Goal: Task Accomplishment & Management: Complete application form

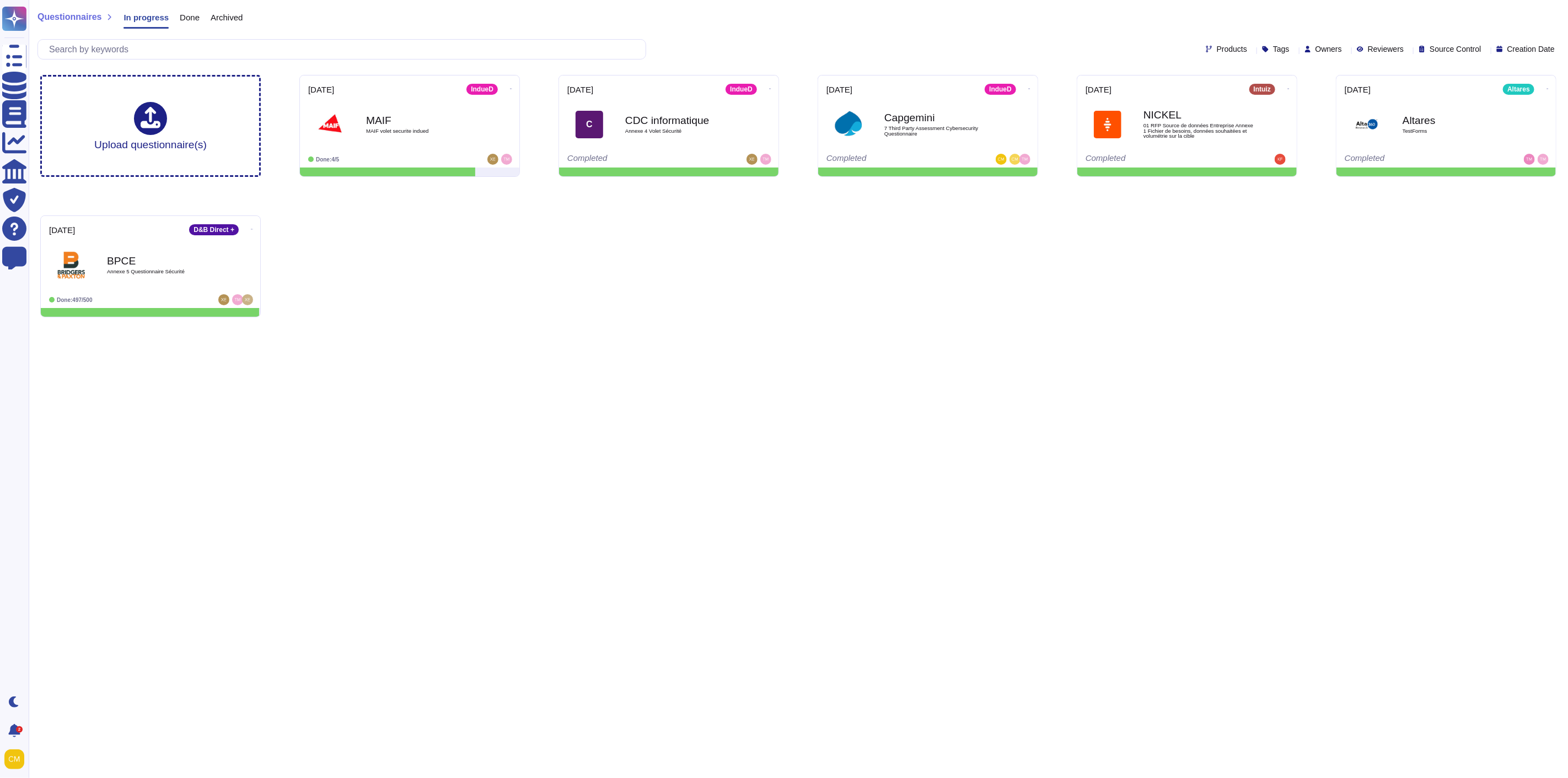
click at [218, 13] on span "Archived" at bounding box center [227, 17] width 32 height 8
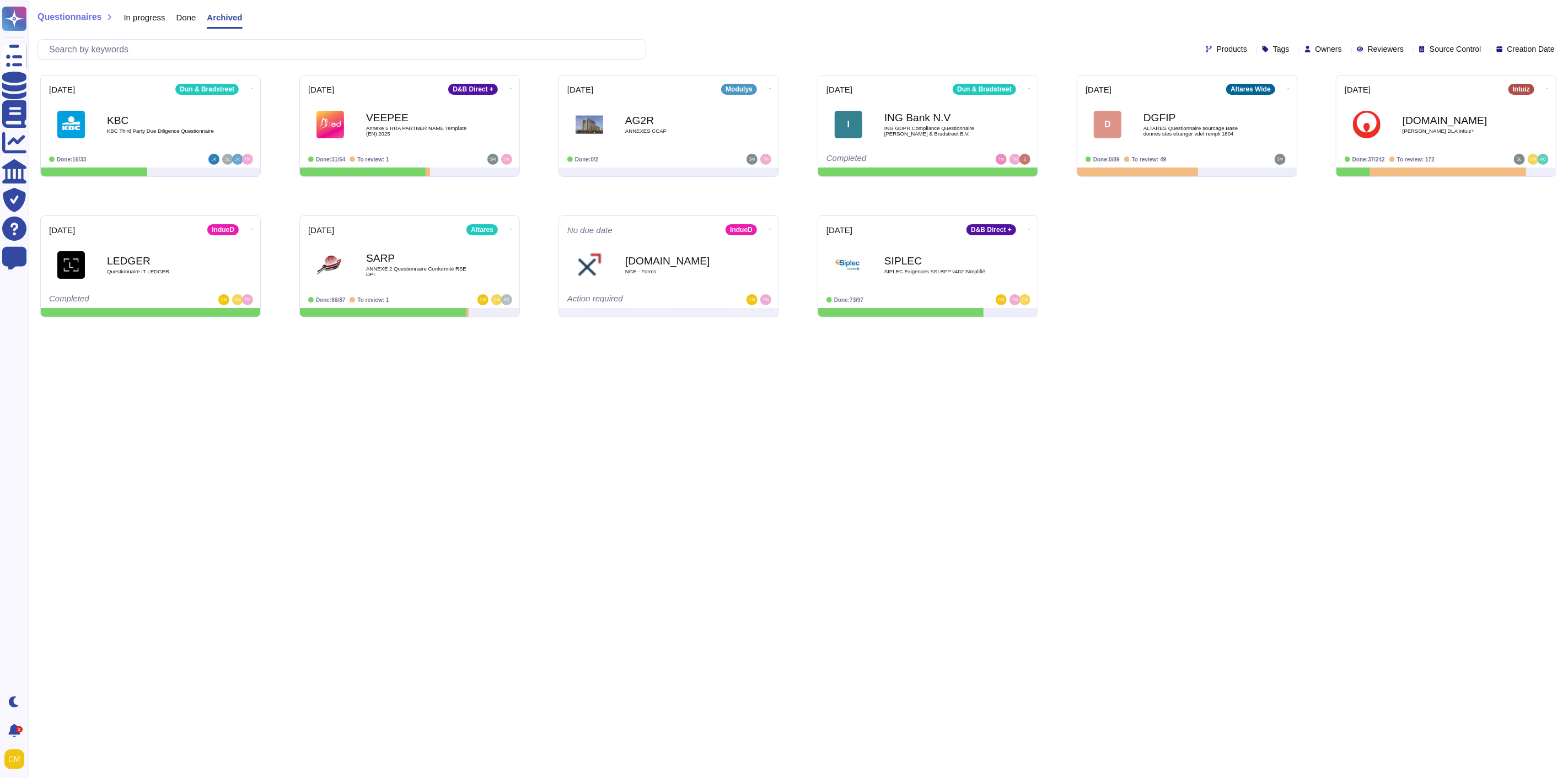
click at [183, 13] on span "Done" at bounding box center [186, 17] width 20 height 8
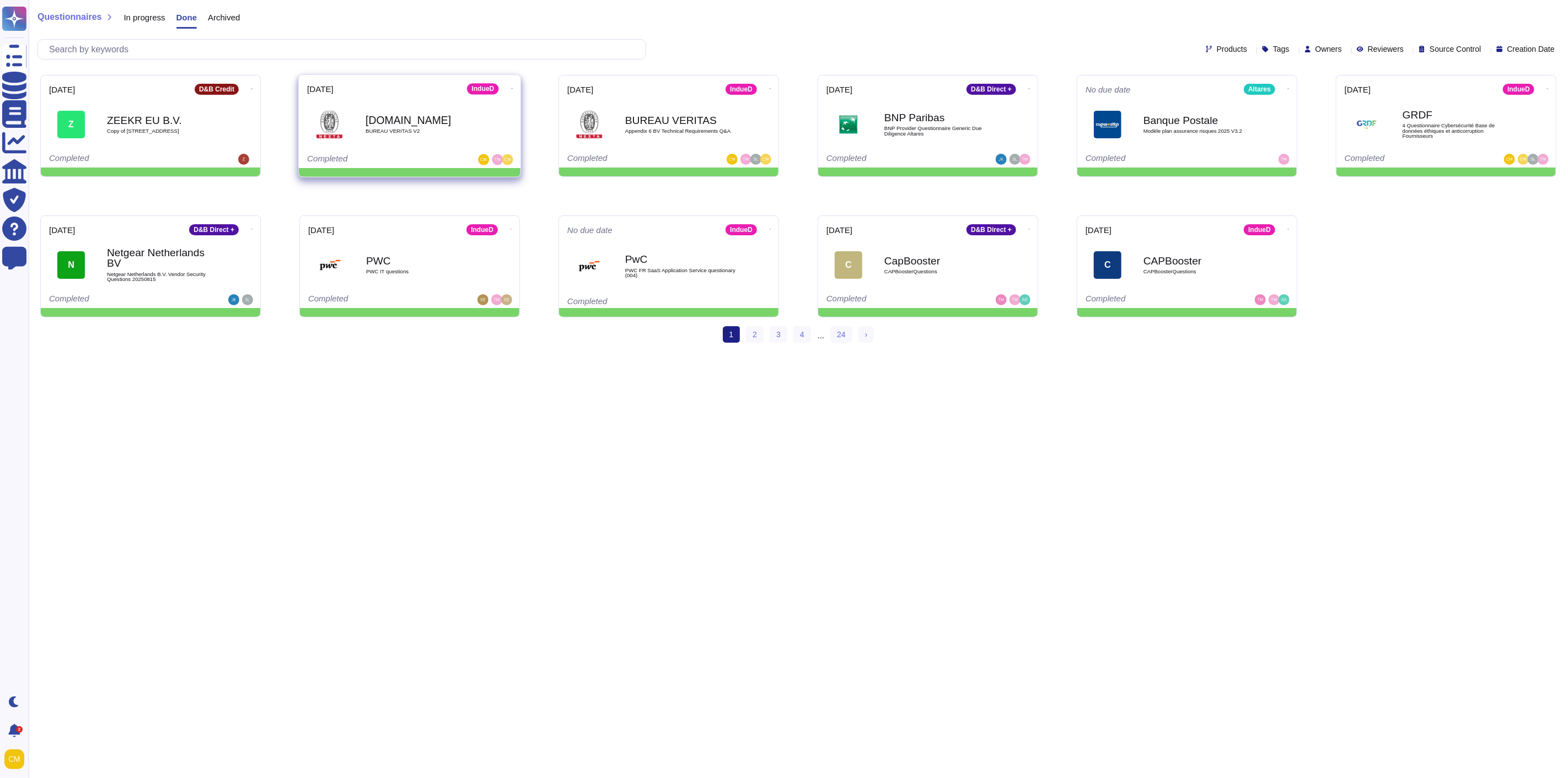
click at [395, 122] on b "[DOMAIN_NAME]" at bounding box center [421, 119] width 111 height 10
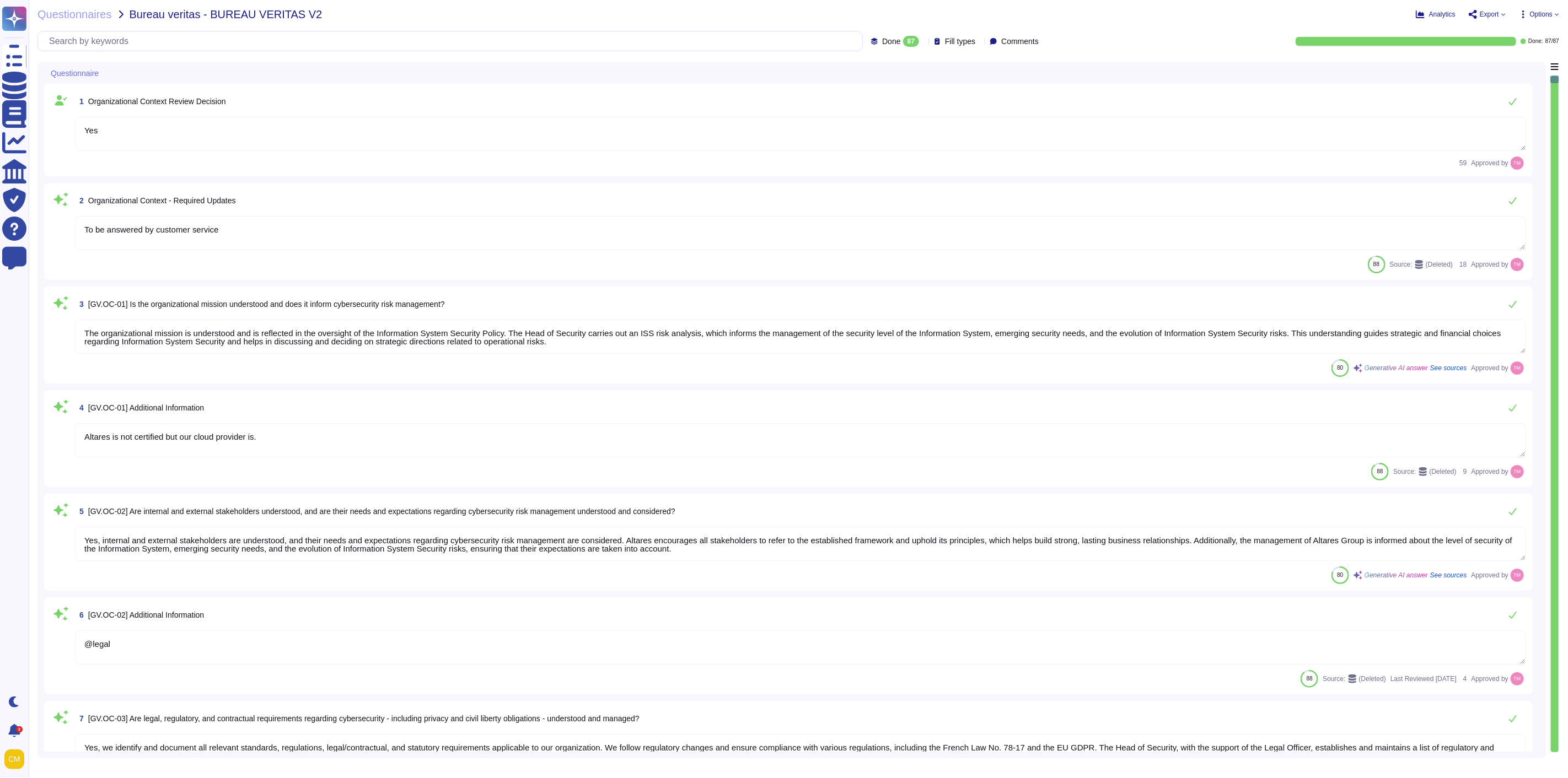
type textarea "Yes"
type textarea "To be answered by customer service"
type textarea "The organizational mission is understood and is reflected in the oversight of t…"
type textarea "Altares is not certified but our cloud provider is."
type textarea "Yes, internal and external stakeholders are understood, and their needs and exp…"
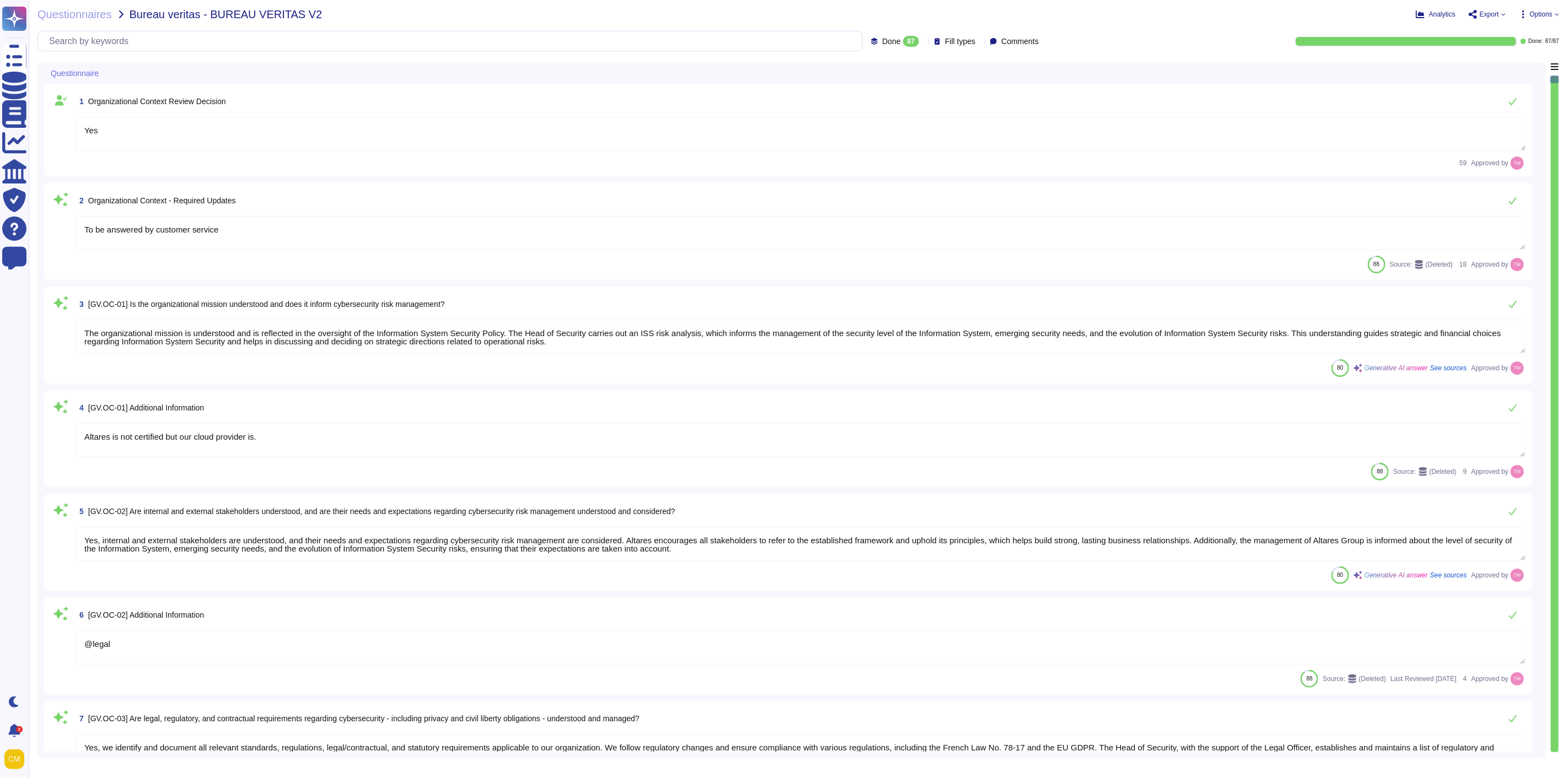
type textarea "@legal"
type textarea "Yes, we identify and document all relevant standards, regulations, legal/contra…"
type textarea "@legal"
type textarea "Altares has a Business Continuity Plan (BCP) that aims to anticipate emergency …"
type textarea "Yes"
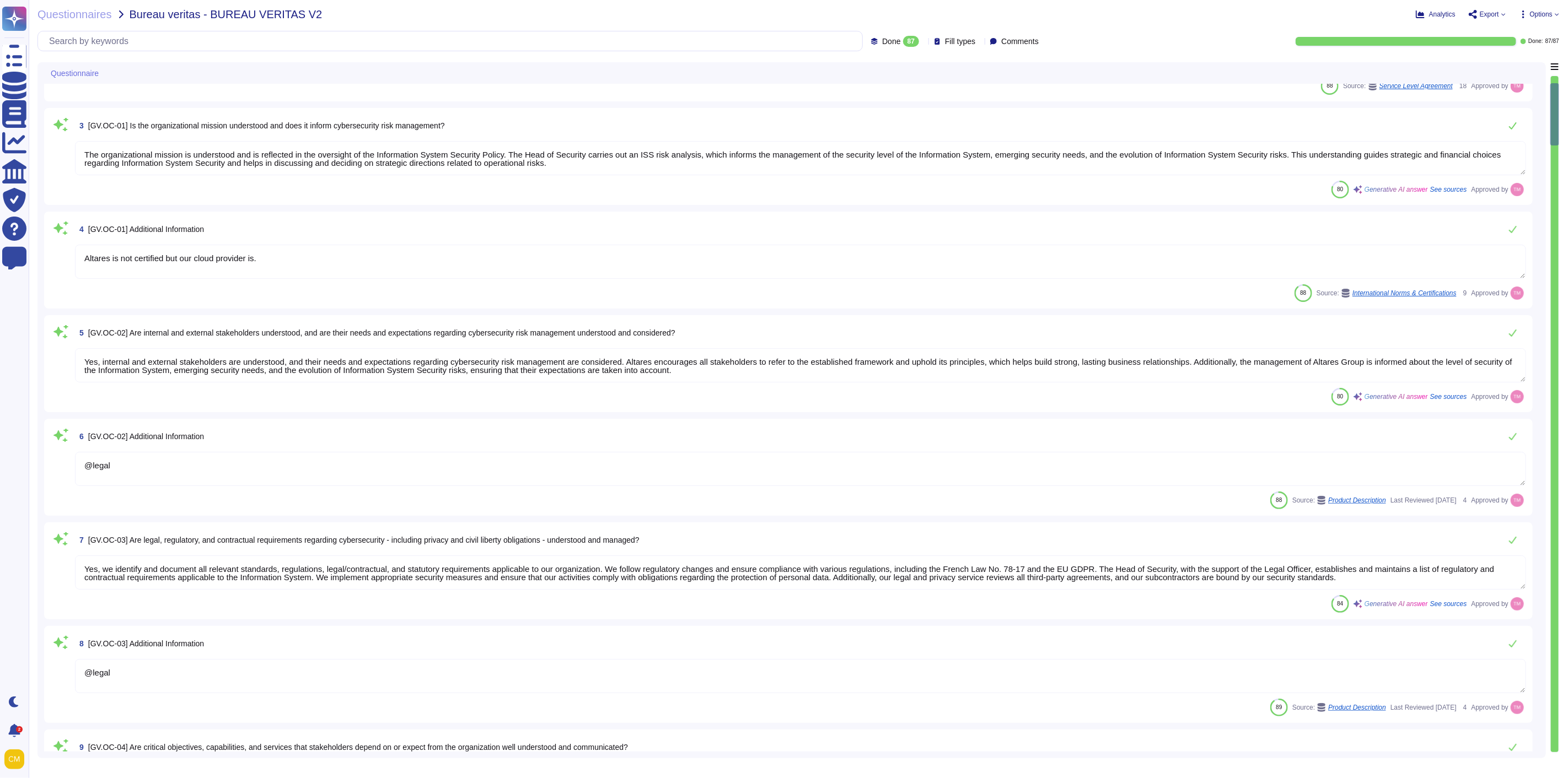
type textarea "Yes, Altares has a Business Continuity Plan (BCP) that is designed to guarantee…"
type textarea "Altares is not certified but outsourcer is certified ISO 27001, 27017, and SOC2."
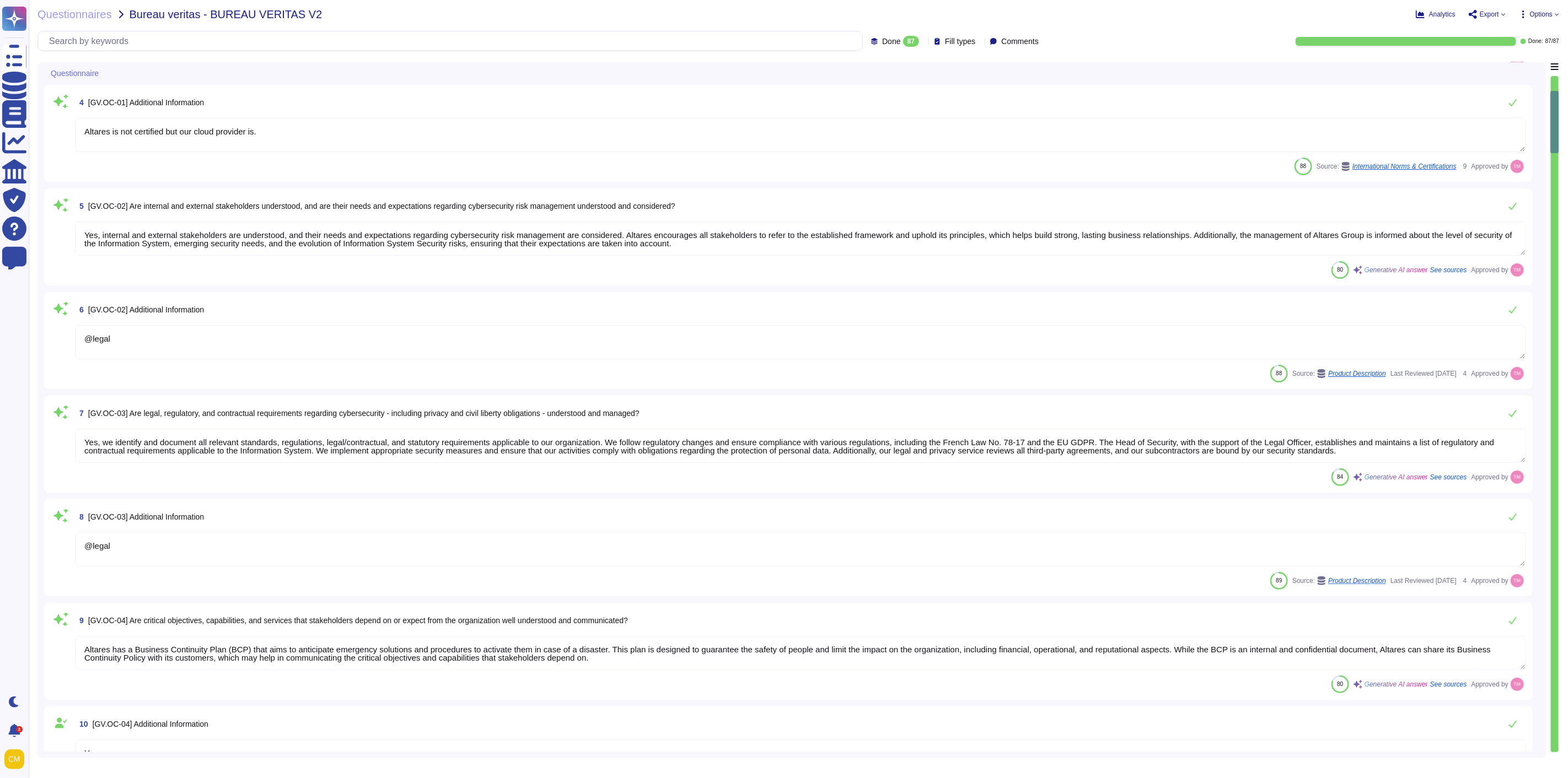
type textarea "[PERSON_NAME][EMAIL_ADDRESS][PERSON_NAME][DOMAIN_NAME]"
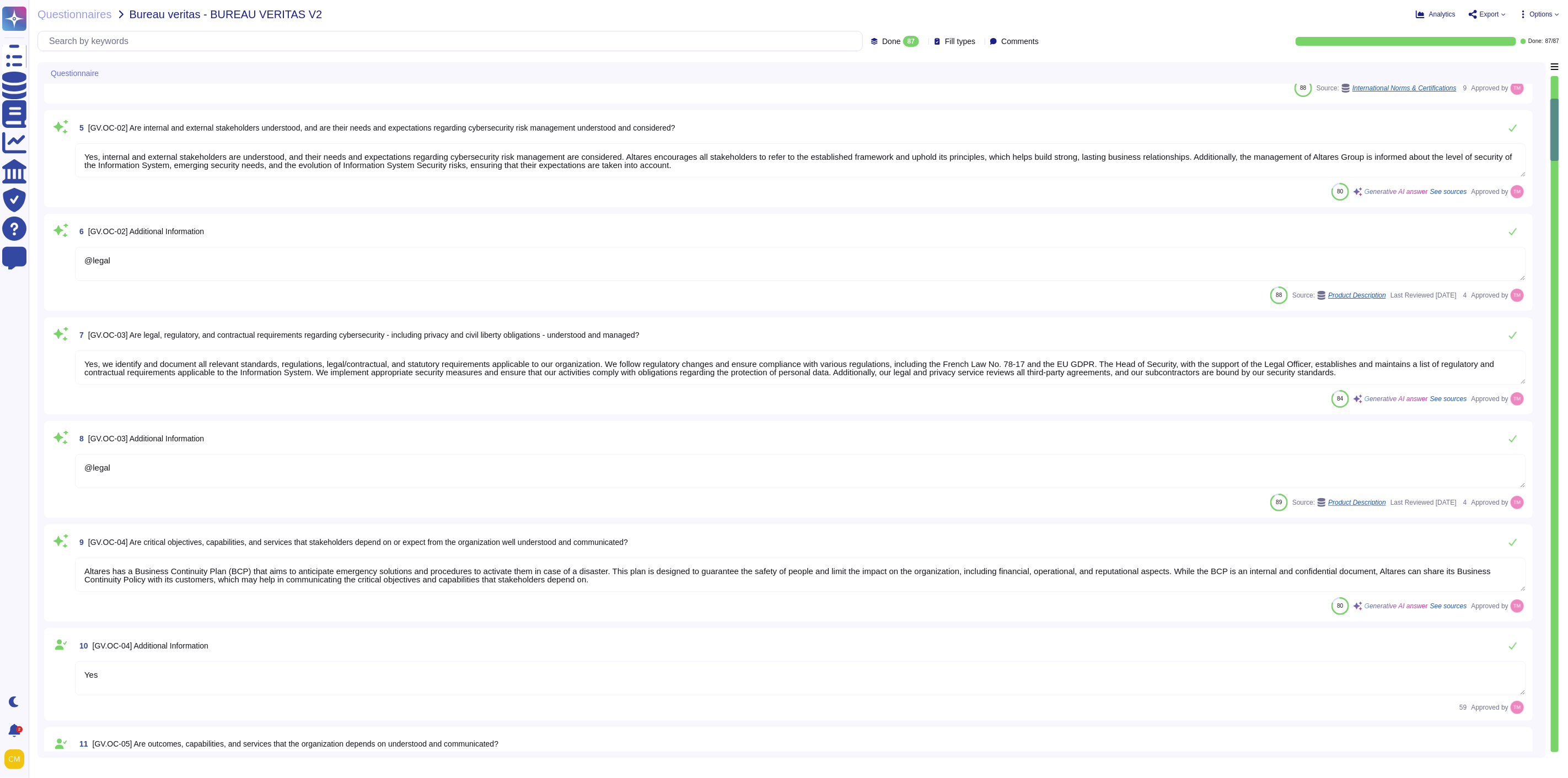
type textarea "Severity 3 – means : An Incident with no significant impact on the use of the S…"
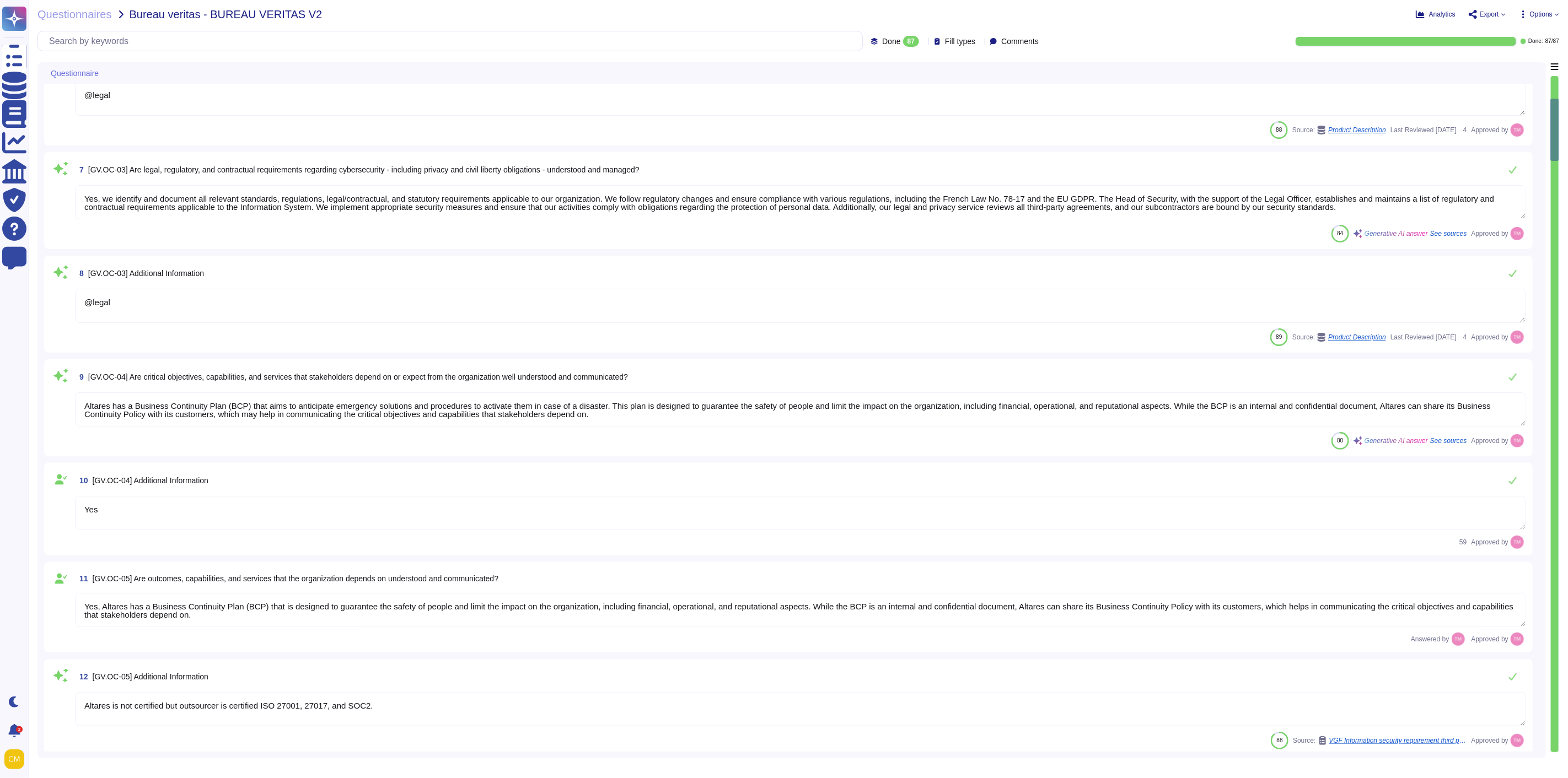
scroll to position [551, 0]
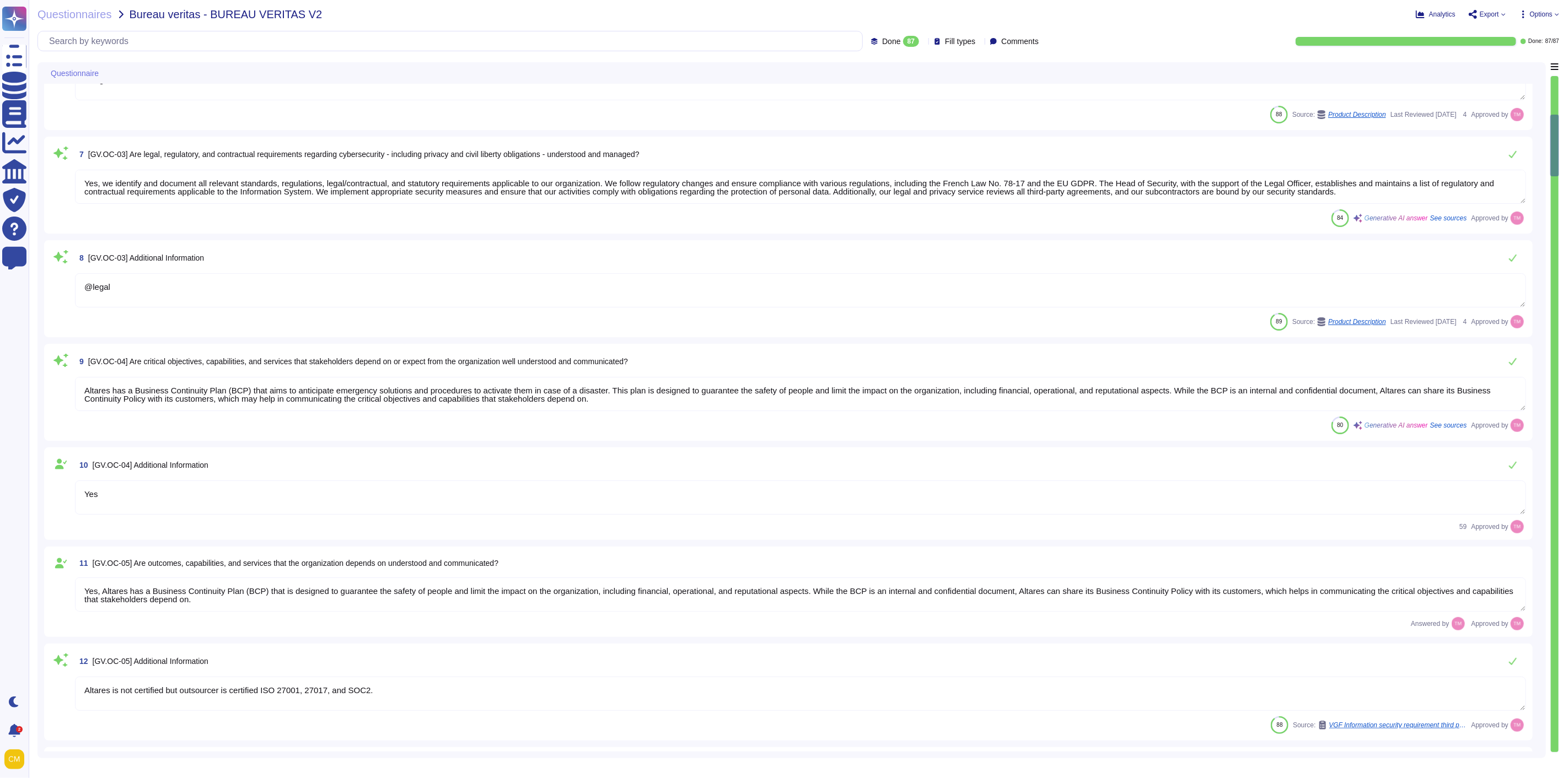
type textarea "- The Information System Security Policy is likely to evolve over time and is r…"
